Goal: Answer question/provide support

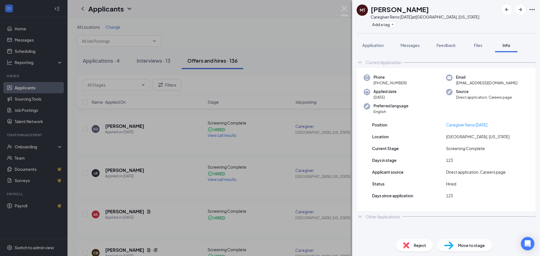
drag, startPoint x: 341, startPoint y: 7, endPoint x: 338, endPoint y: 10, distance: 4.0
click at [342, 6] on img at bounding box center [344, 11] width 7 height 11
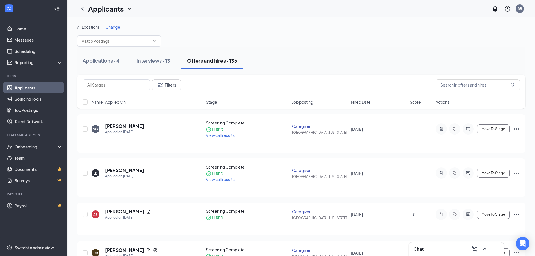
click at [162, 56] on button "Interviews · 13" at bounding box center [153, 60] width 45 height 17
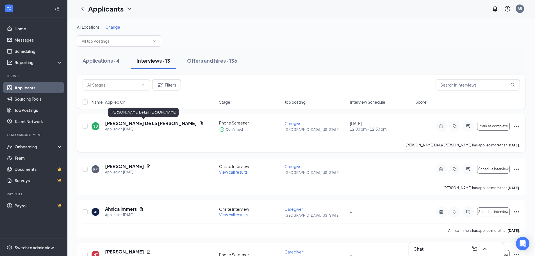
click at [139, 123] on h5 "[PERSON_NAME] De La [PERSON_NAME]" at bounding box center [151, 123] width 92 height 6
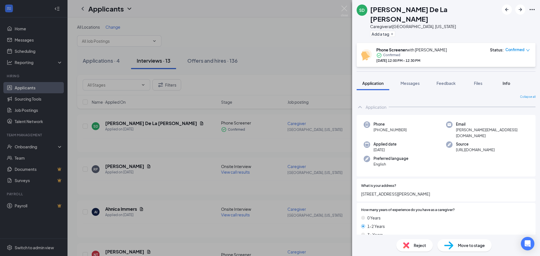
click at [513, 76] on button "Info" at bounding box center [506, 83] width 22 height 14
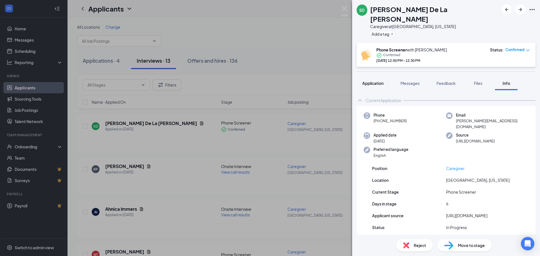
click at [378, 78] on button "Application" at bounding box center [372, 83] width 33 height 14
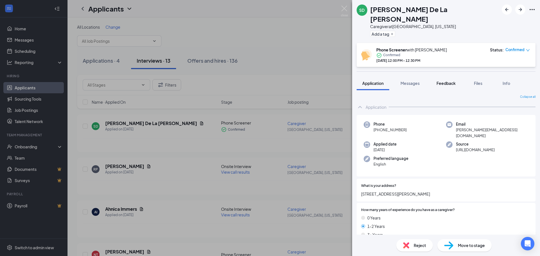
click at [454, 81] on span "Feedback" at bounding box center [445, 83] width 19 height 5
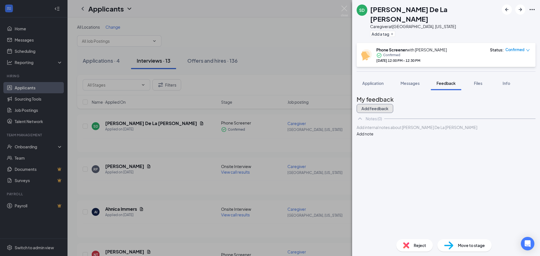
click at [393, 104] on button "Add feedback" at bounding box center [374, 108] width 37 height 9
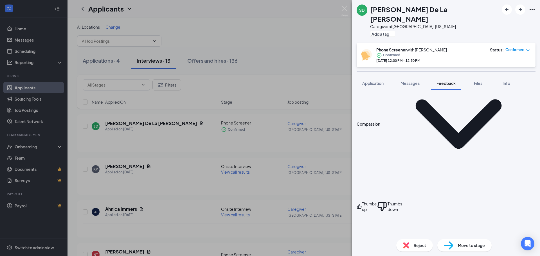
scroll to position [112, 0]
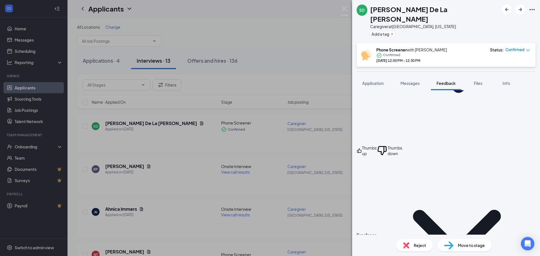
scroll to position [169, 0]
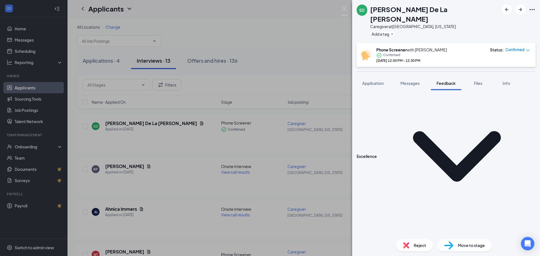
scroll to position [253, 0]
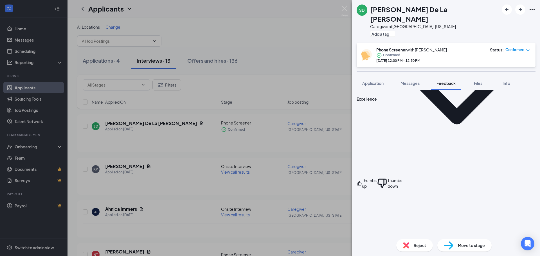
scroll to position [309, 0]
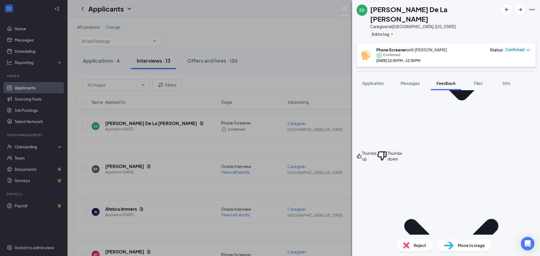
scroll to position [506, 0]
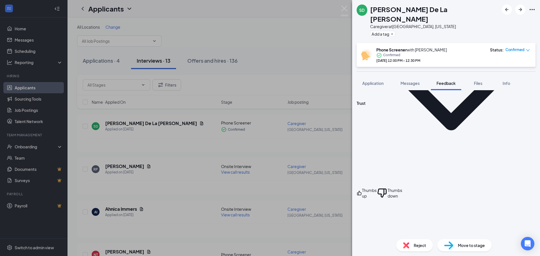
scroll to position [716, 0]
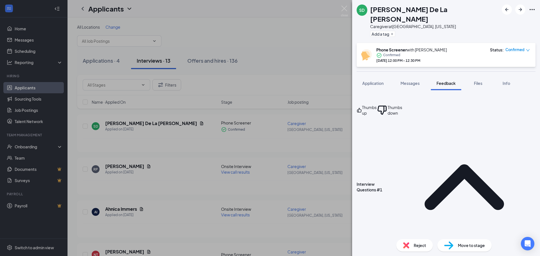
type textarea "n"
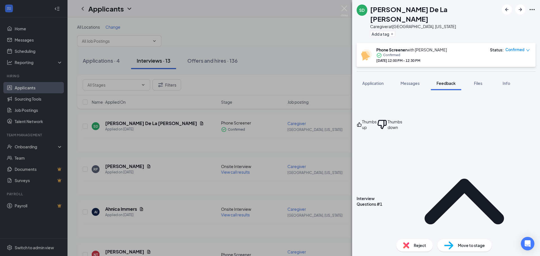
scroll to position [703, 0]
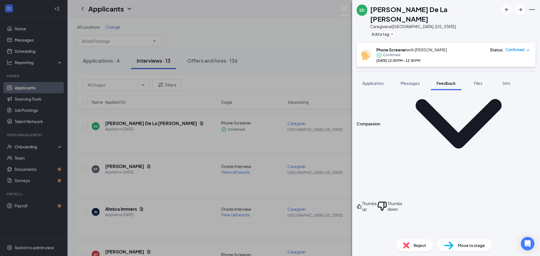
scroll to position [56, 0]
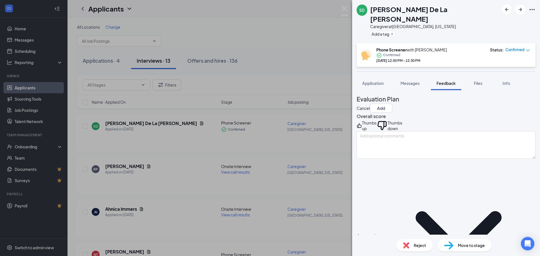
scroll to position [0, 0]
drag, startPoint x: 364, startPoint y: 120, endPoint x: 369, endPoint y: 125, distance: 7.4
click at [362, 121] on icon "ThumbsUp" at bounding box center [358, 125] width 5 height 11
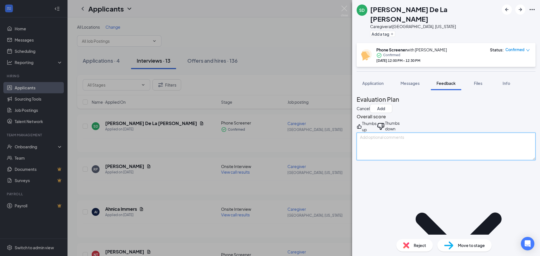
click at [379, 134] on textarea at bounding box center [445, 147] width 179 height 28
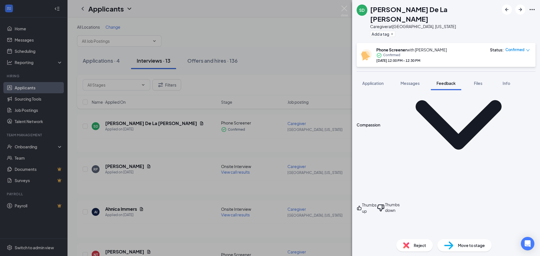
type textarea "Availability : Mon - Fri"
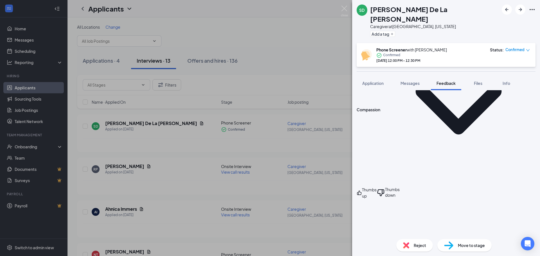
scroll to position [141, 0]
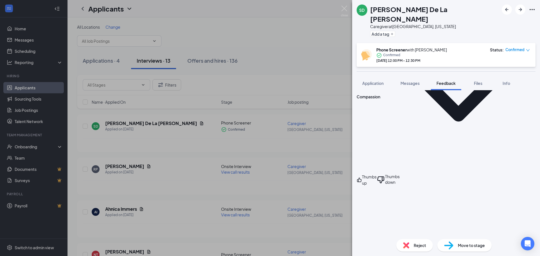
type textarea "Yes"
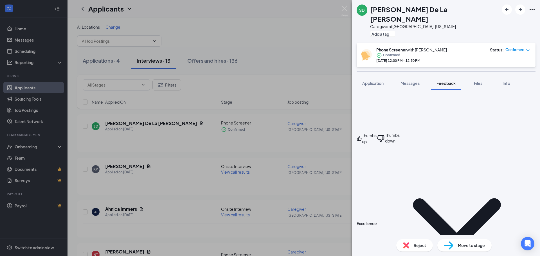
scroll to position [197, 0]
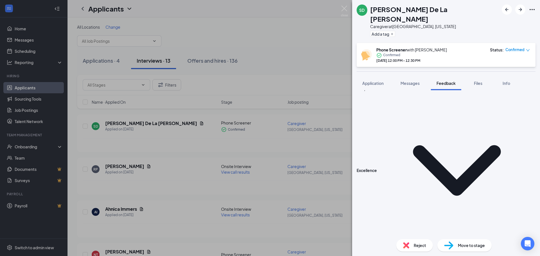
scroll to position [253, 0]
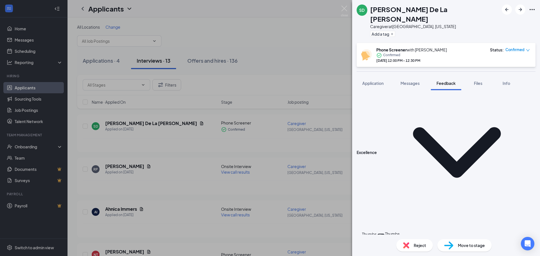
type textarea "Reno, Sparks"
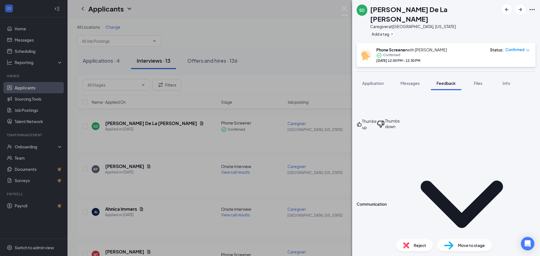
scroll to position [365, 0]
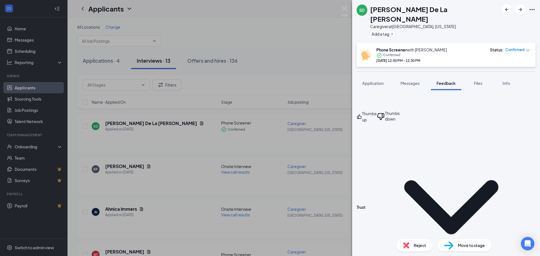
scroll to position [534, 0]
type textarea "Reffered [PERSON_NAME] De La [PERSON_NAME]"
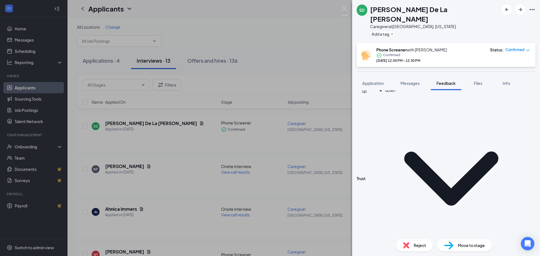
scroll to position [590, 0]
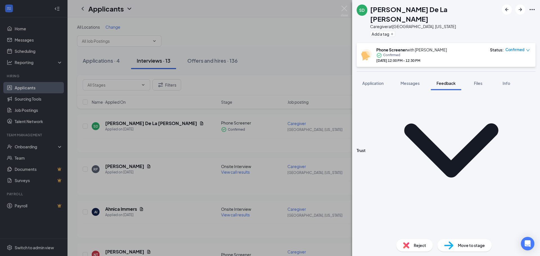
type textarea "N/A"
click at [489, 14] on div "SD [PERSON_NAME] De La [PERSON_NAME] Caregiver at [GEOGRAPHIC_DATA], [US_STATE]…" at bounding box center [446, 21] width 188 height 43
type textarea "Caring Calm Understanding"
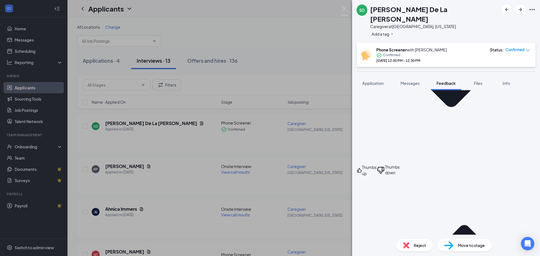
scroll to position [675, 0]
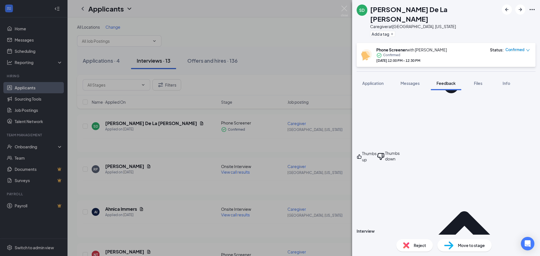
type textarea "N/A"
type textarea "None at this time"
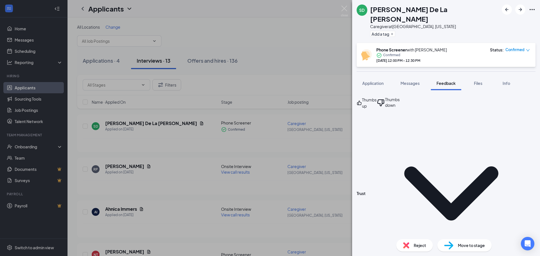
scroll to position [435, 0]
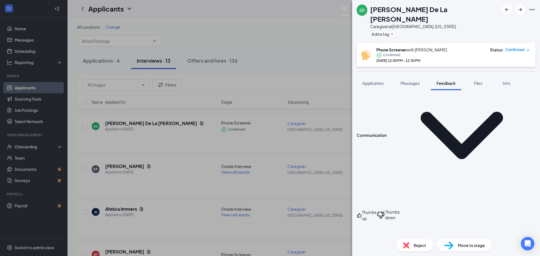
type textarea "Private clients/ In home care"
type textarea "N/A"
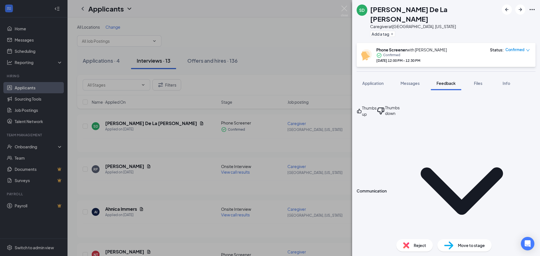
scroll to position [379, 0]
type textarea "N/A"
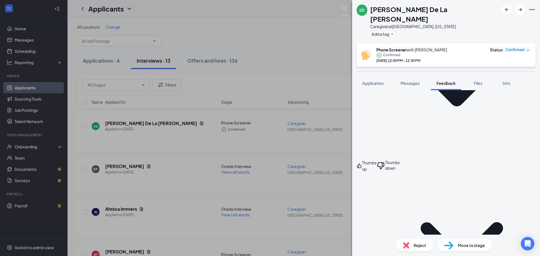
scroll to position [322, 0]
type textarea "Referred [PERSON_NAME] De La [PERSON_NAME]"
type textarea "Taking care of Family Members"
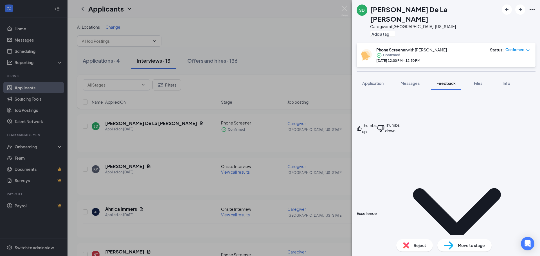
scroll to position [182, 0]
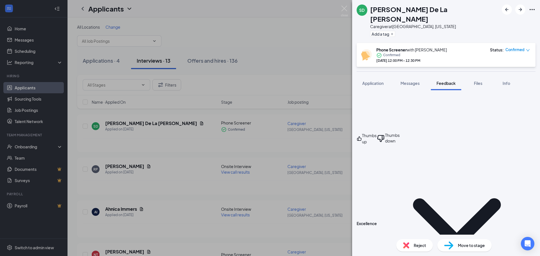
type textarea "Able to preform all Job duties with no restrictions"
type textarea "Has helped with hands on ambulation but only standby transfers / as needed."
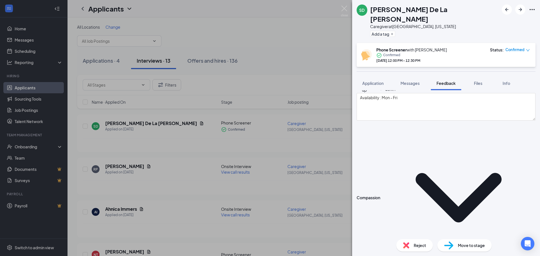
scroll to position [0, 0]
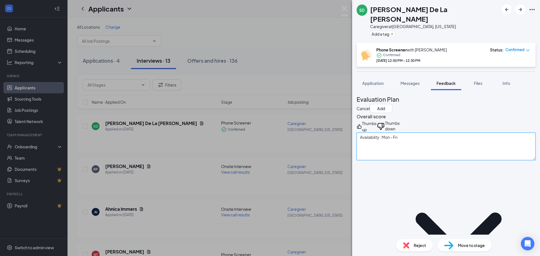
click at [364, 133] on textarea "Availability : Mon - Fri" at bounding box center [445, 147] width 179 height 28
click at [424, 141] on textarea "Called and spoke with [PERSON_NAME] we went over her experience and she is Avai…" at bounding box center [445, 147] width 179 height 28
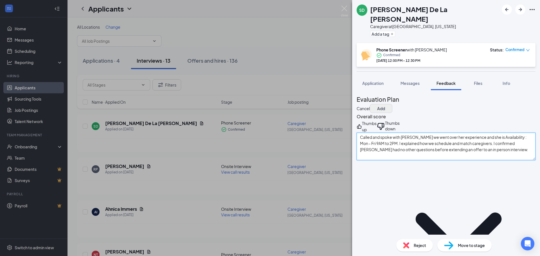
type textarea "Called and spoke with [PERSON_NAME] we went over her experience and she is Avai…"
click at [392, 104] on button "Add" at bounding box center [381, 108] width 22 height 9
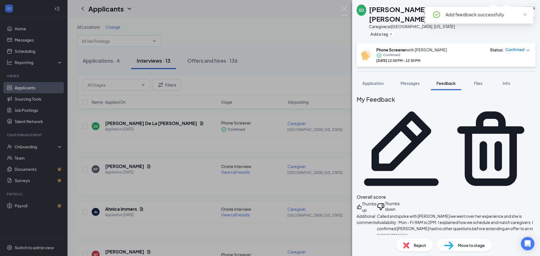
click at [470, 244] on span "Move to stage" at bounding box center [471, 245] width 27 height 6
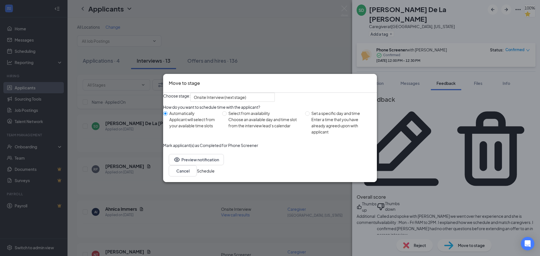
click at [214, 174] on button "Schedule" at bounding box center [206, 171] width 18 height 6
